Goal: Task Accomplishment & Management: Manage account settings

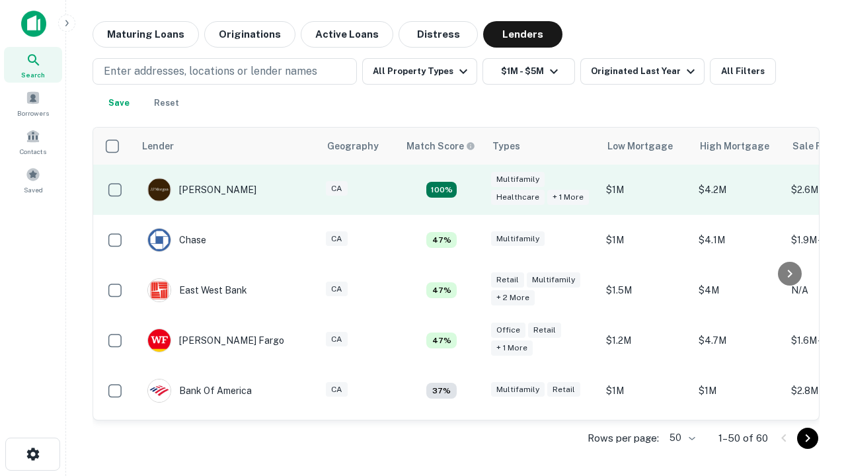
click at [469, 190] on td "100%" at bounding box center [441, 189] width 86 height 50
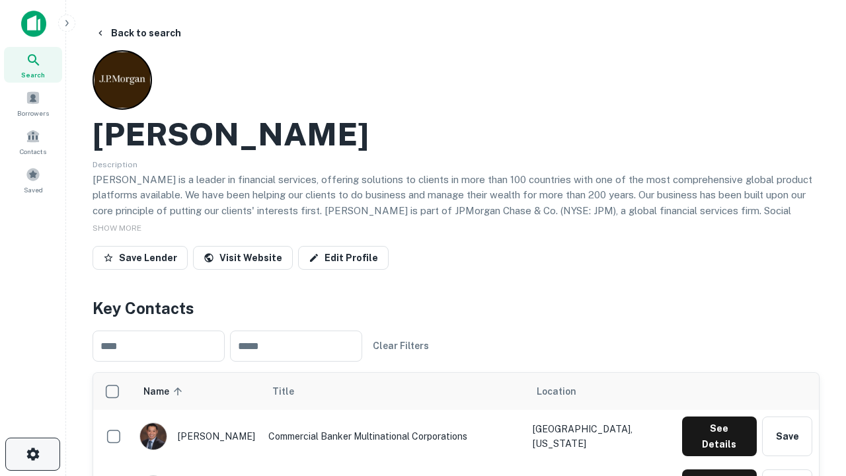
click at [32, 454] on icon "button" at bounding box center [33, 454] width 16 height 16
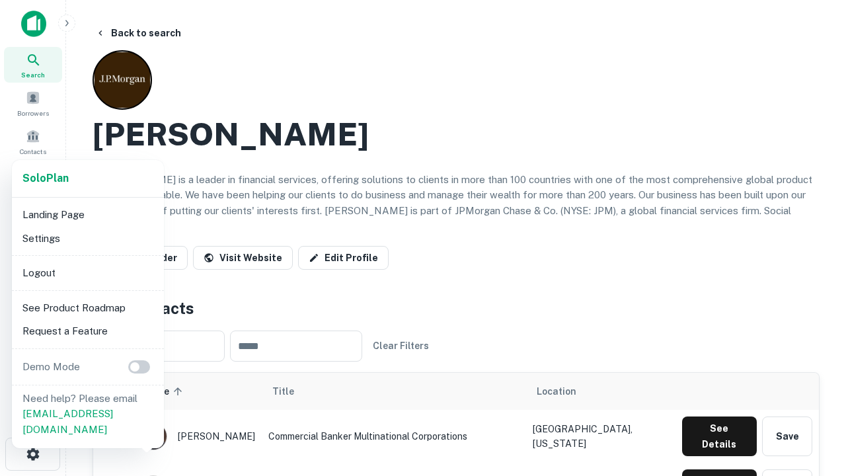
click at [87, 272] on li "Logout" at bounding box center [87, 273] width 141 height 24
